Goal: Transaction & Acquisition: Purchase product/service

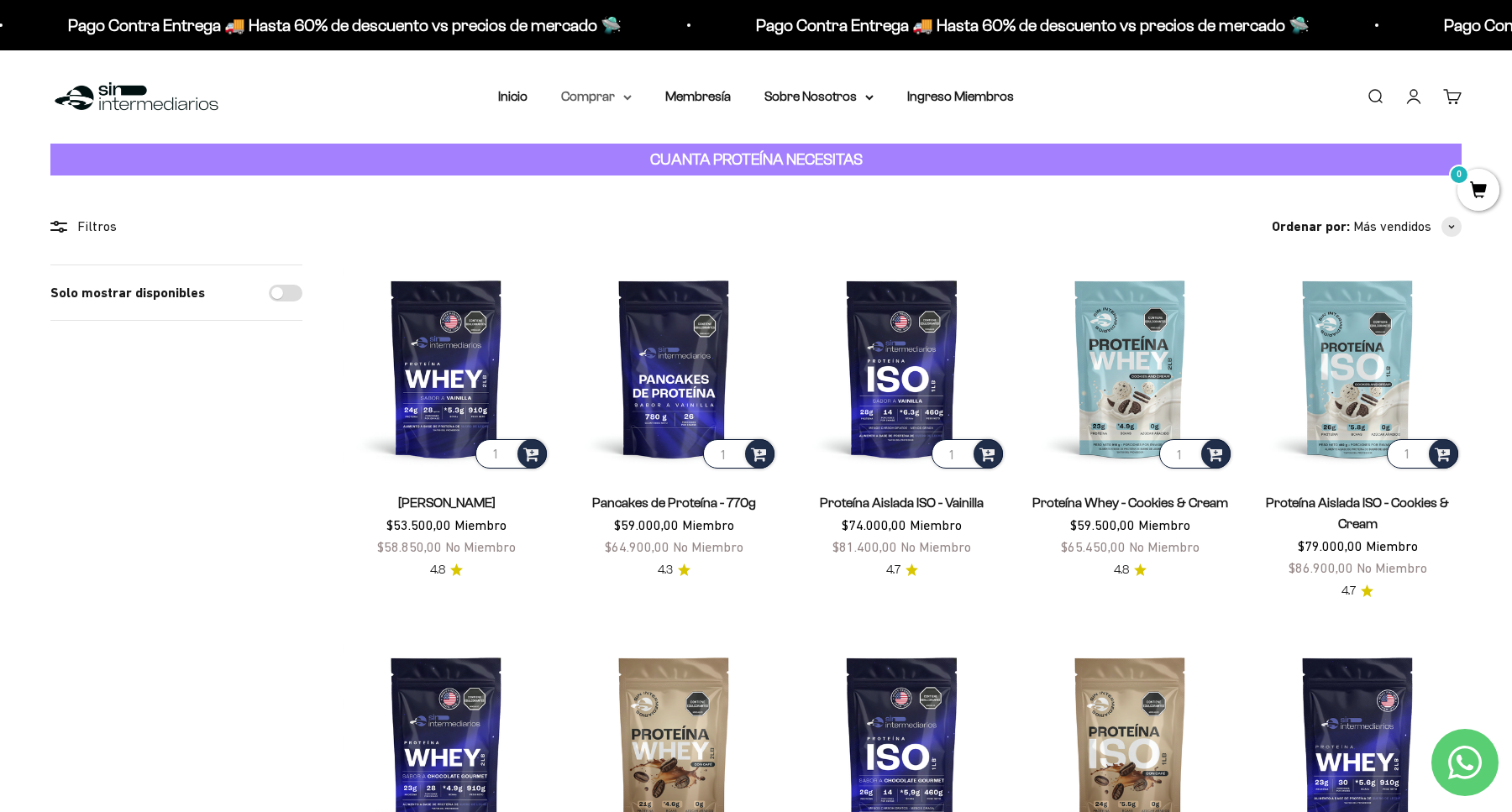
click at [629, 95] on icon at bounding box center [627, 98] width 9 height 6
click at [663, 183] on span "Otros Suplementos" at bounding box center [627, 181] width 113 height 14
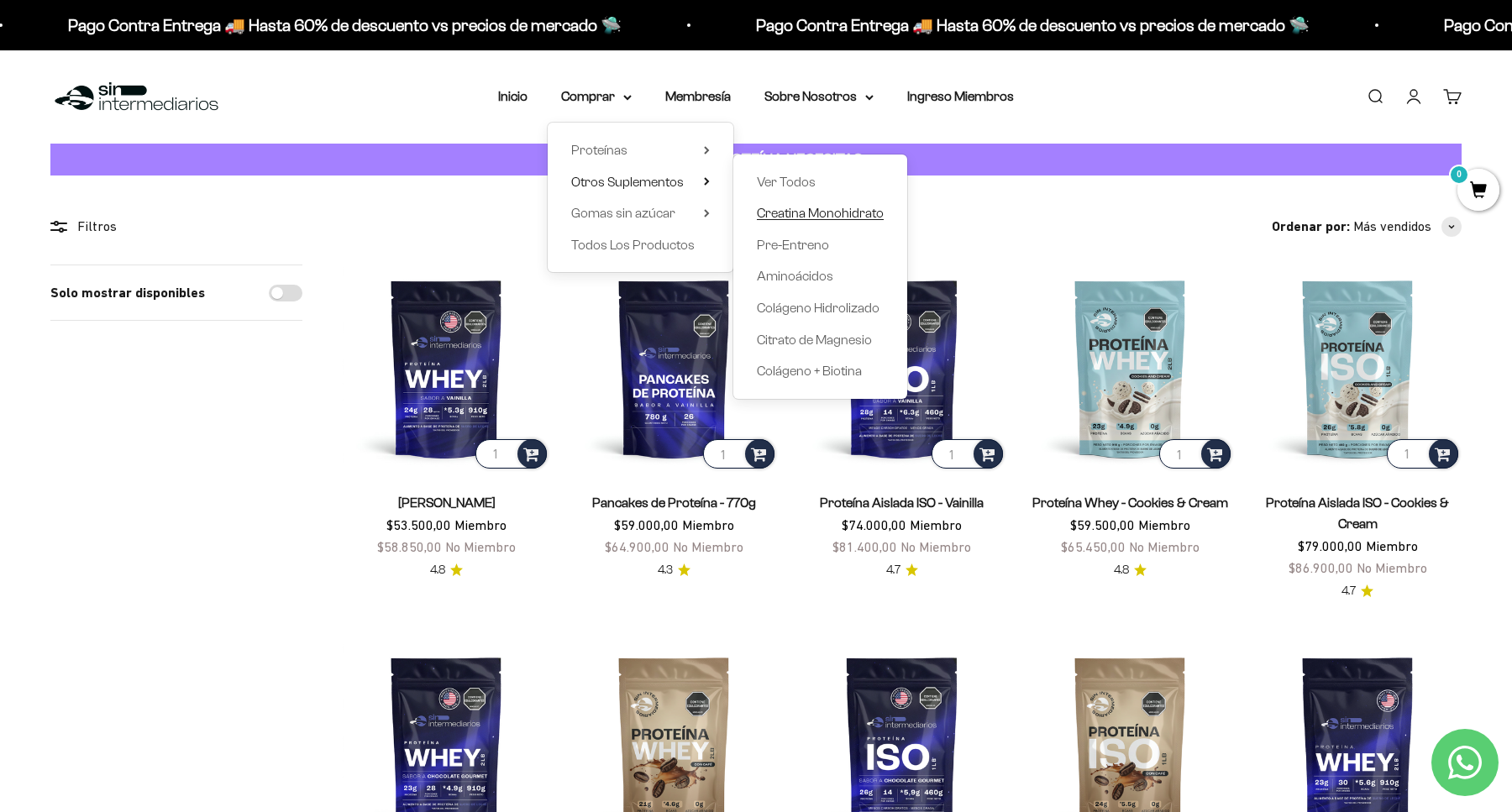
click at [803, 215] on span "Creatina Monohidrato" at bounding box center [820, 212] width 127 height 14
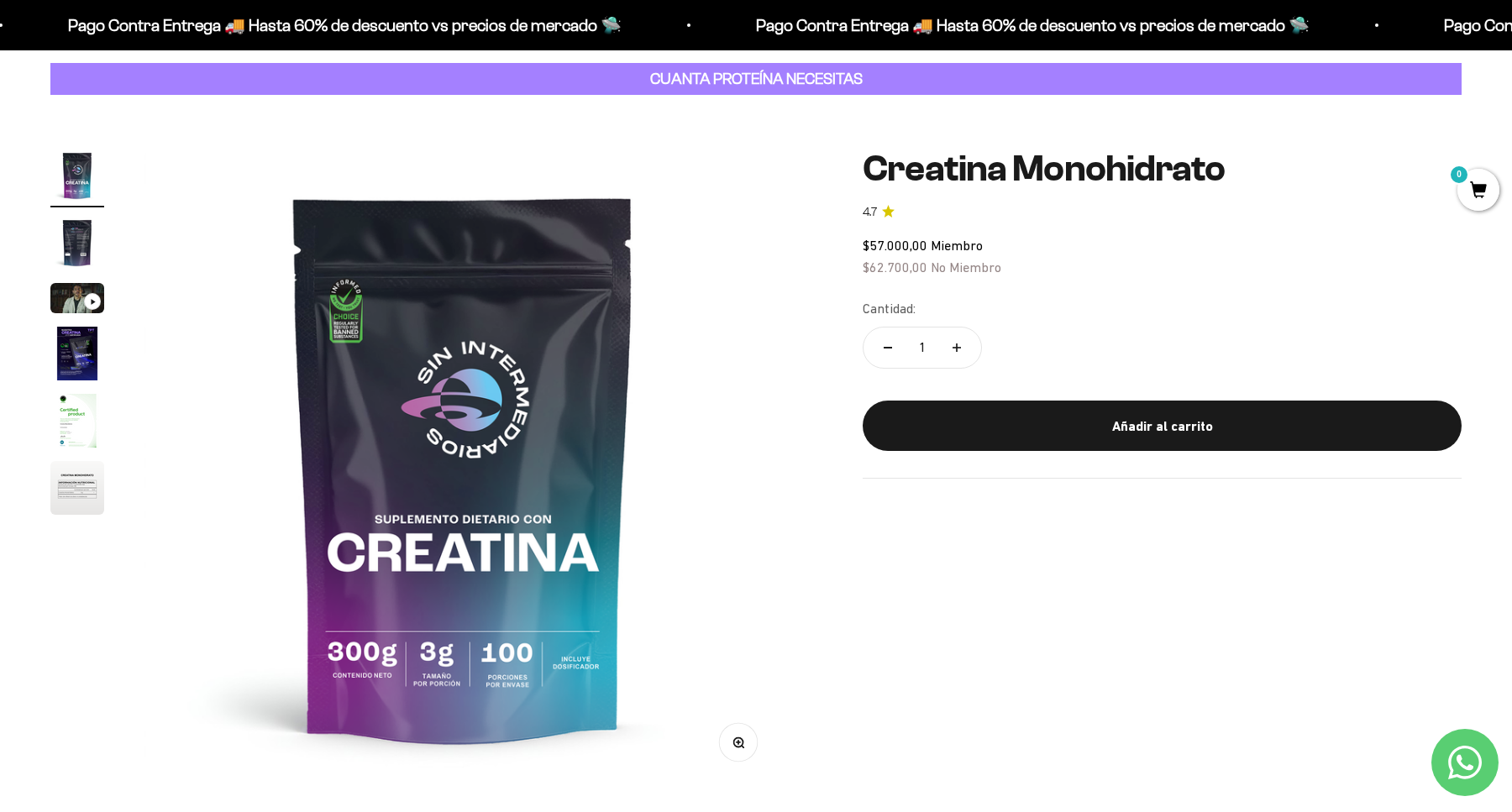
scroll to position [98, 0]
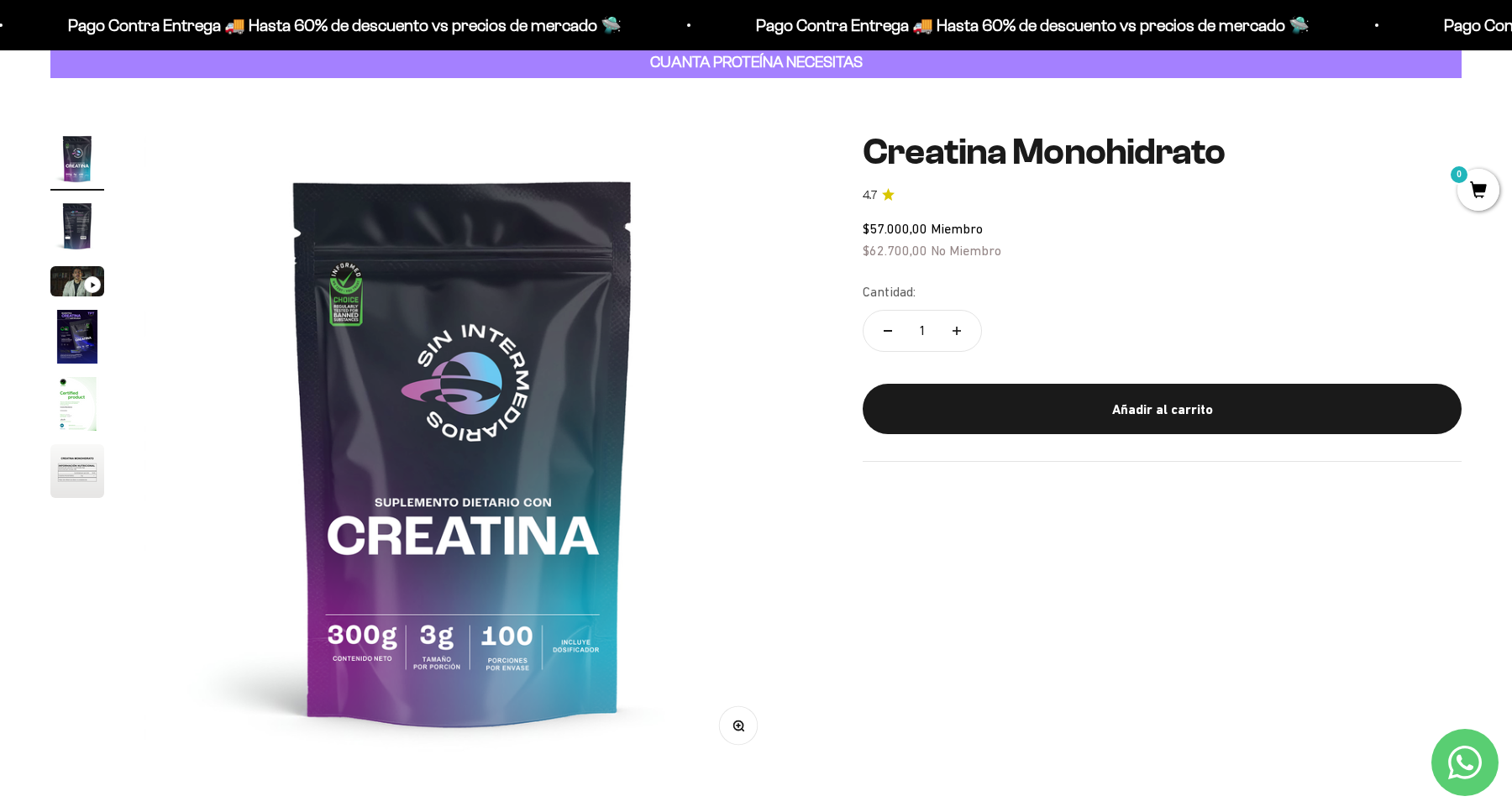
click at [83, 326] on img "Ir al artículo 4" at bounding box center [77, 337] width 54 height 54
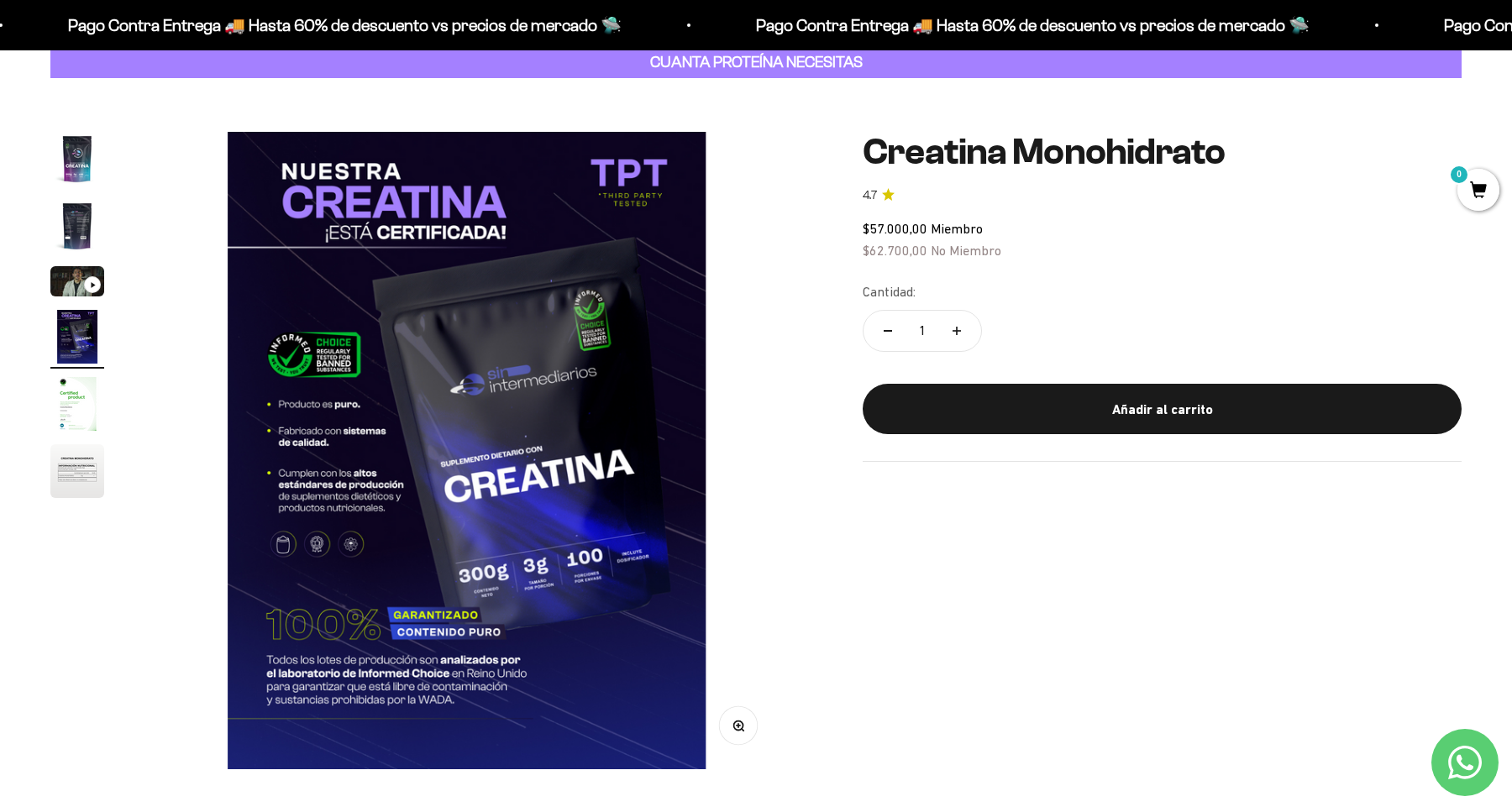
scroll to position [0, 1973]
